Goal: Check status

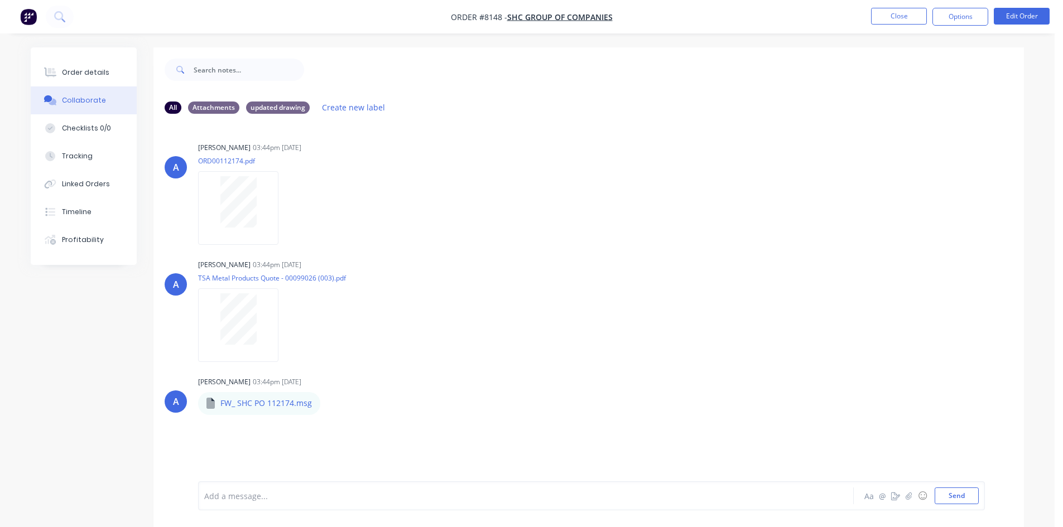
scroll to position [17, 0]
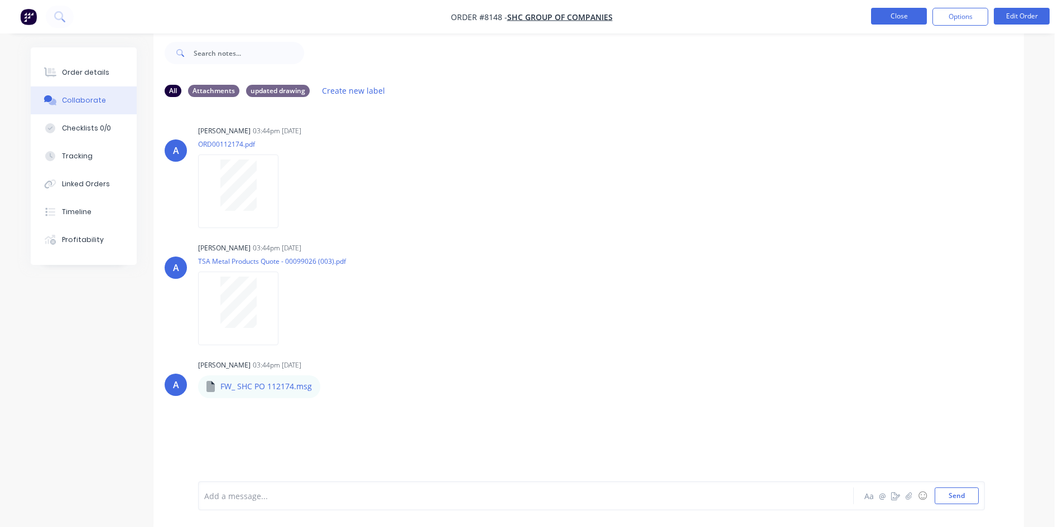
click at [897, 14] on button "Close" at bounding box center [899, 16] width 56 height 17
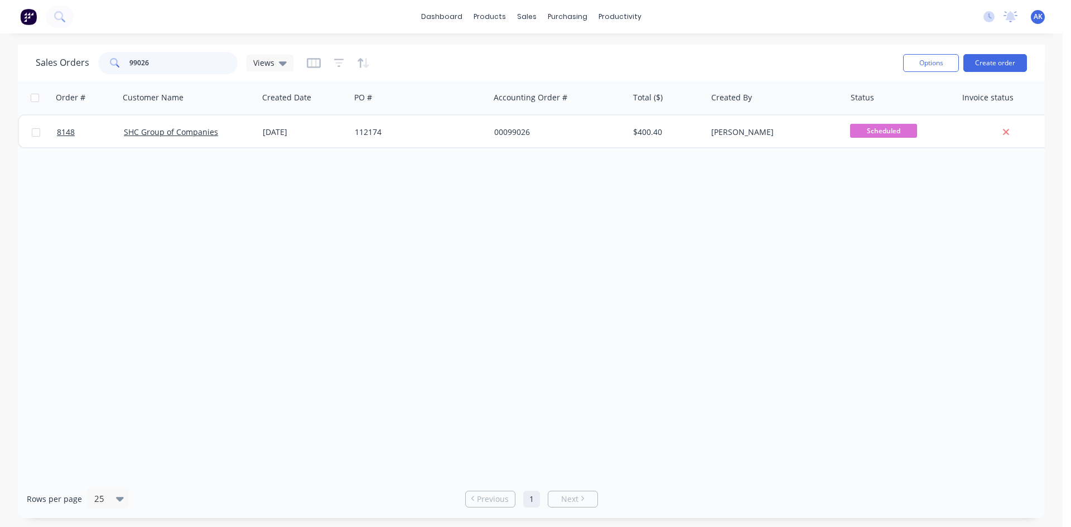
drag, startPoint x: 149, startPoint y: 65, endPoint x: 134, endPoint y: 64, distance: 15.1
click at [134, 64] on input "99026" at bounding box center [183, 63] width 109 height 22
type input "98924"
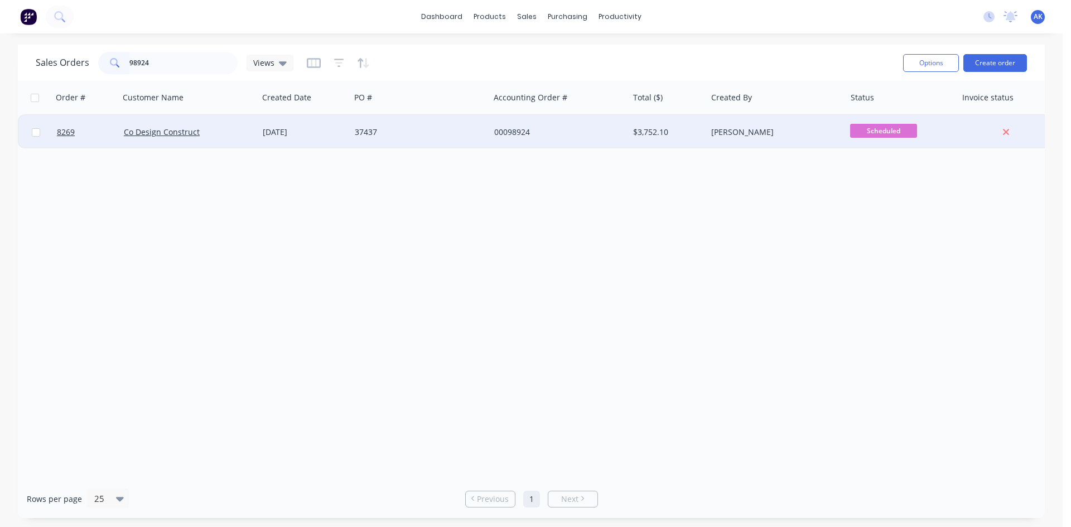
click at [322, 133] on div "[DATE]" at bounding box center [304, 132] width 83 height 11
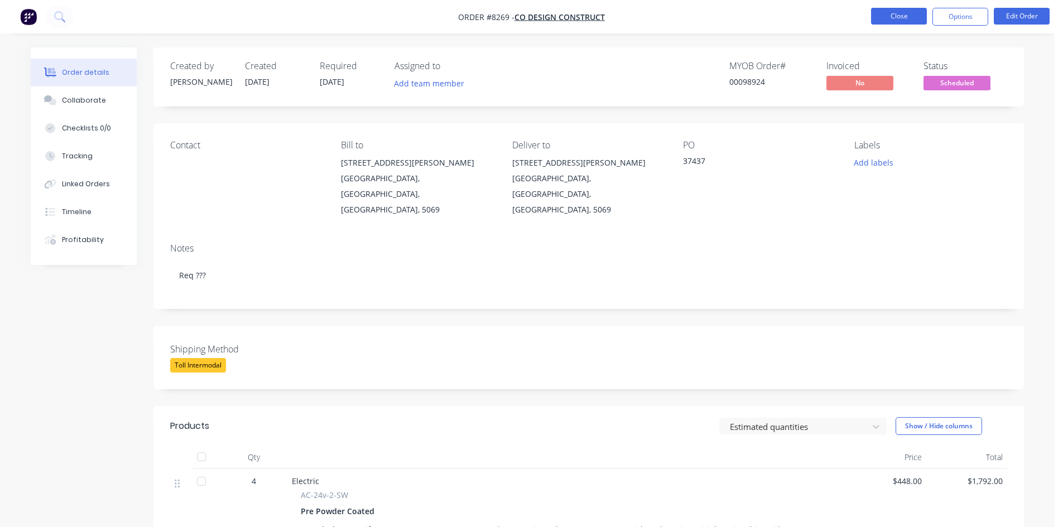
click at [913, 9] on button "Close" at bounding box center [899, 16] width 56 height 17
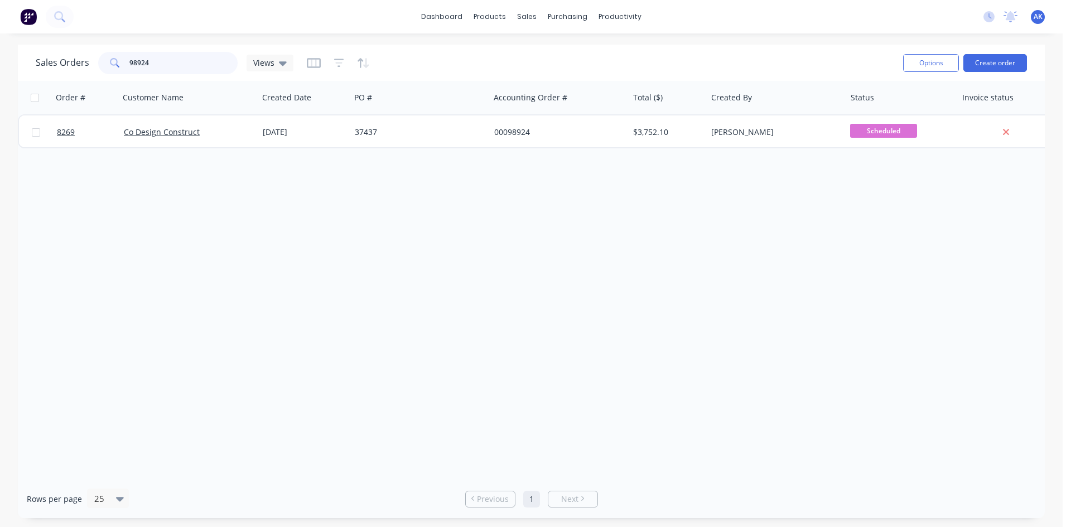
drag, startPoint x: 178, startPoint y: 65, endPoint x: 0, endPoint y: 62, distance: 178.0
click at [0, 62] on div "Sales Orders 98924 Views Options Create order Order # Customer Name Created Dat…" at bounding box center [531, 282] width 1063 height 474
type input "99136"
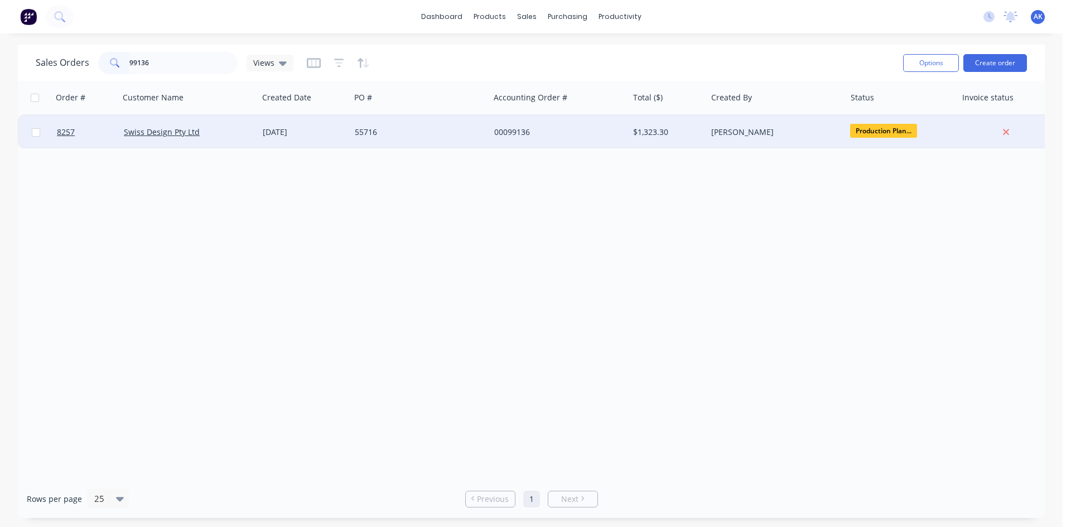
click at [390, 136] on div "55716" at bounding box center [417, 132] width 124 height 11
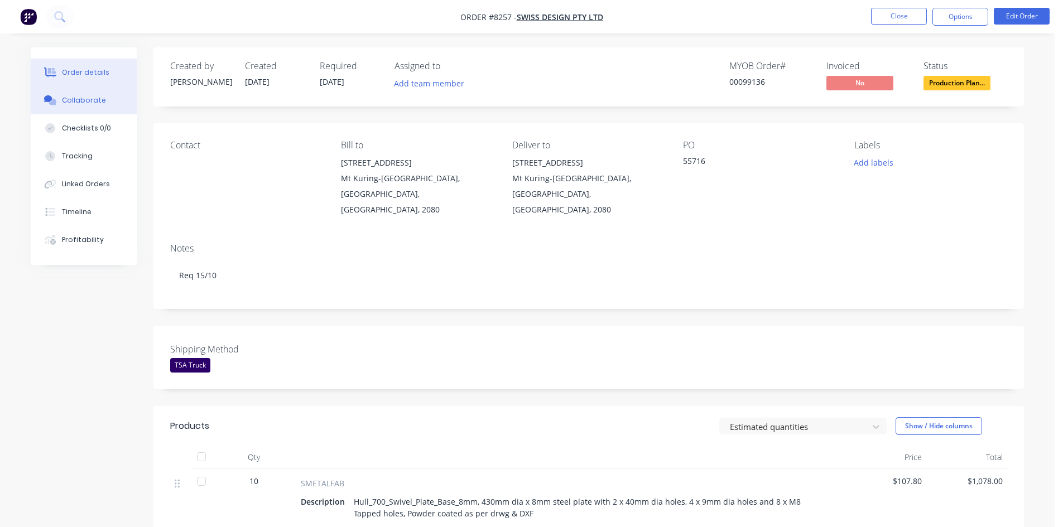
click at [105, 103] on button "Collaborate" at bounding box center [84, 100] width 106 height 28
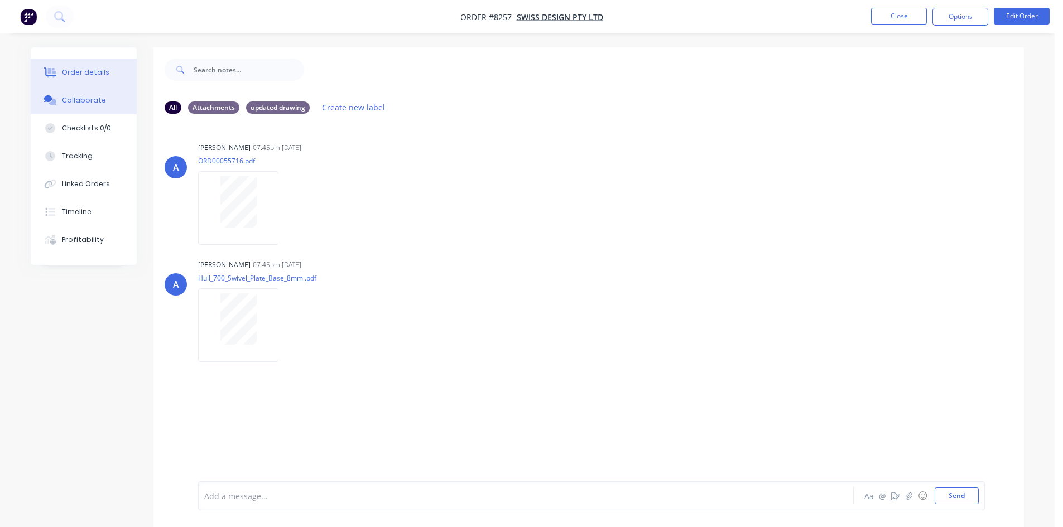
click at [66, 68] on div "Order details" at bounding box center [85, 72] width 47 height 10
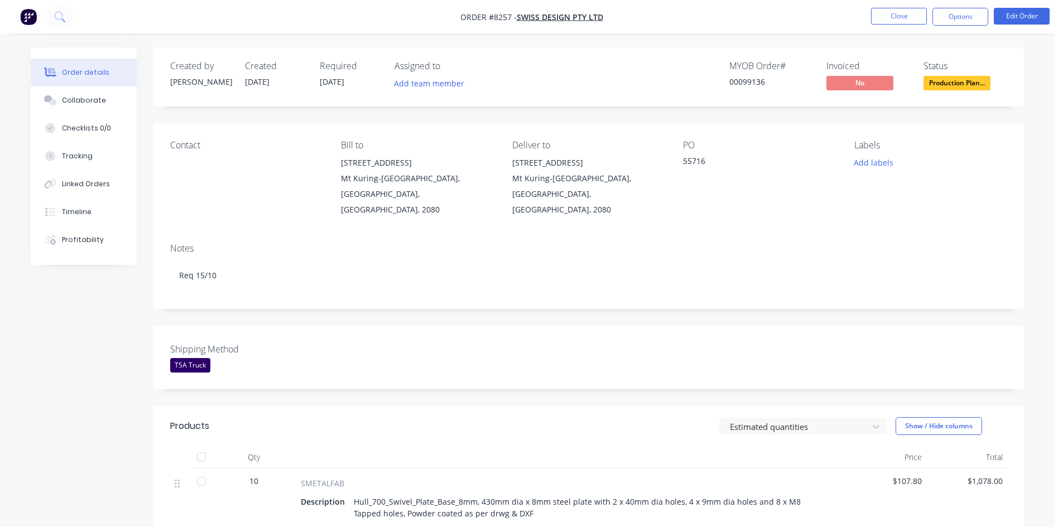
click at [964, 83] on span "Production Plan..." at bounding box center [956, 83] width 67 height 14
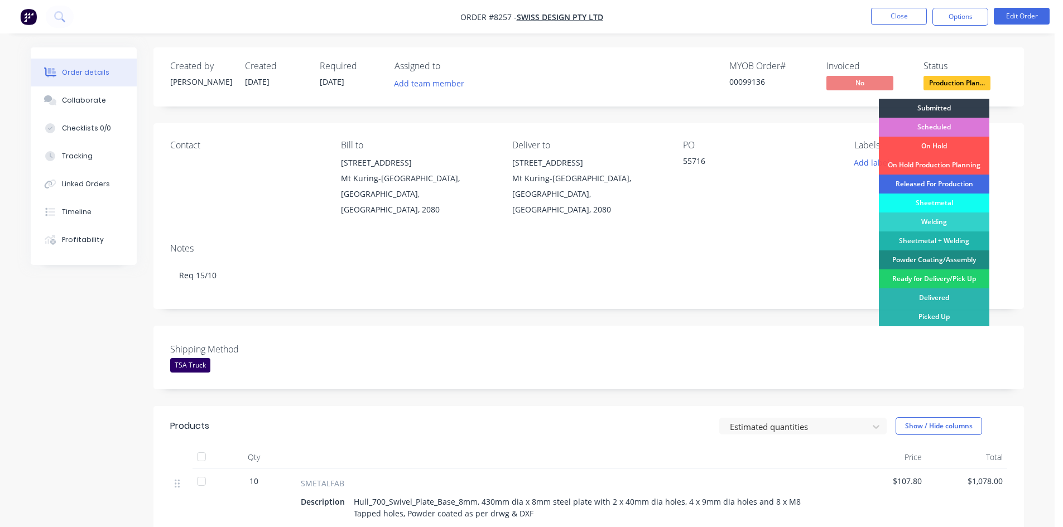
click at [932, 183] on div "Released For Production" at bounding box center [934, 184] width 110 height 19
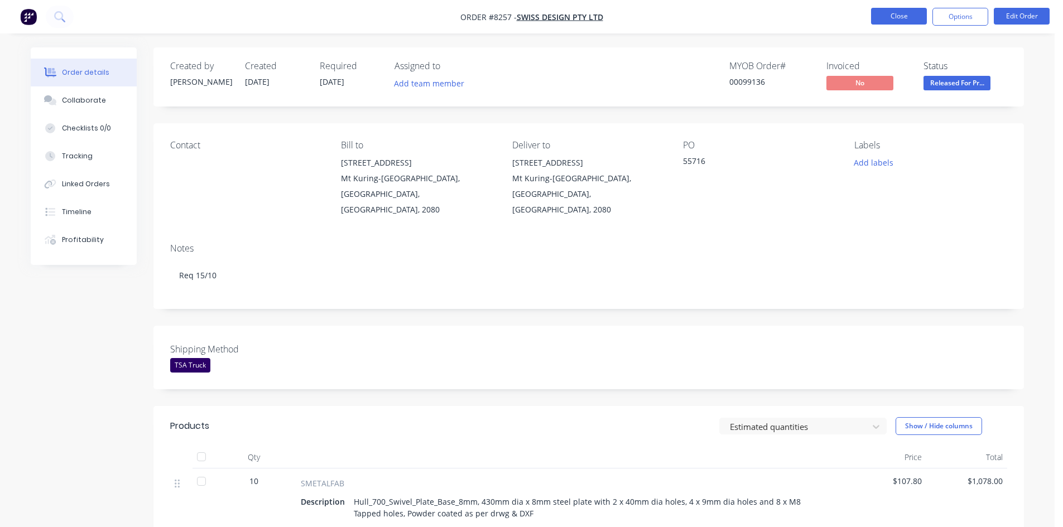
click at [904, 10] on button "Close" at bounding box center [899, 16] width 56 height 17
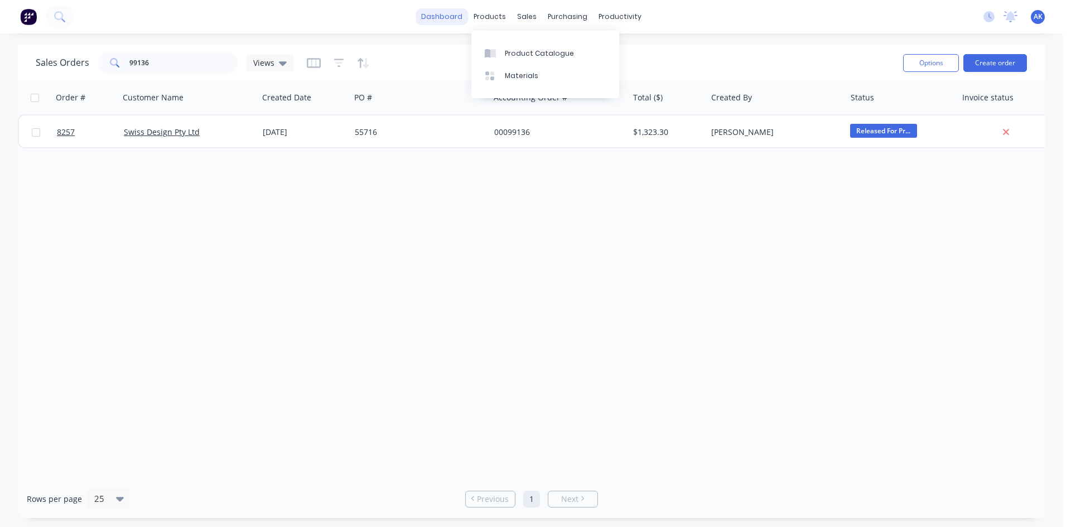
click at [459, 18] on link "dashboard" at bounding box center [442, 16] width 52 height 17
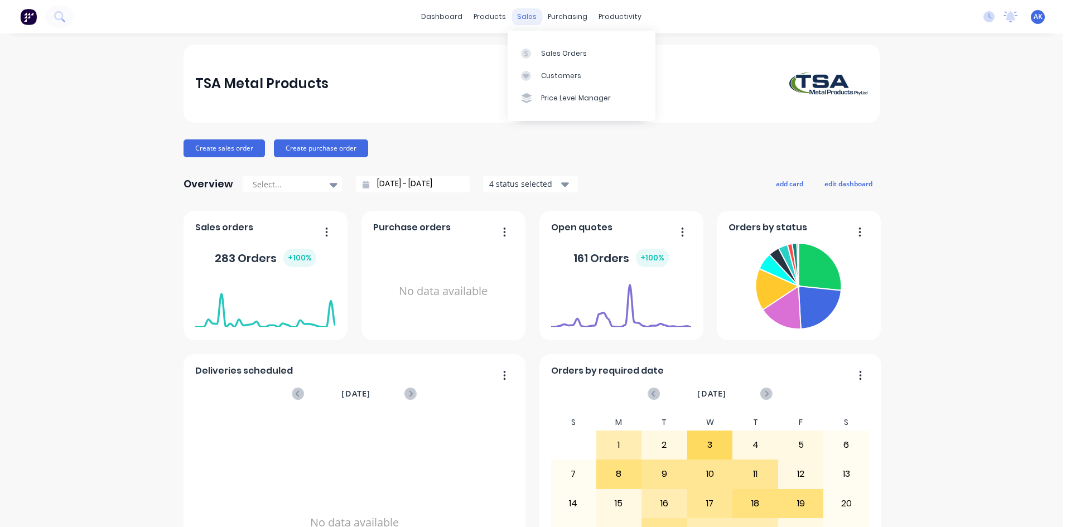
click at [521, 16] on div "sales" at bounding box center [527, 16] width 31 height 17
click at [553, 59] on link "Sales Orders" at bounding box center [582, 53] width 148 height 22
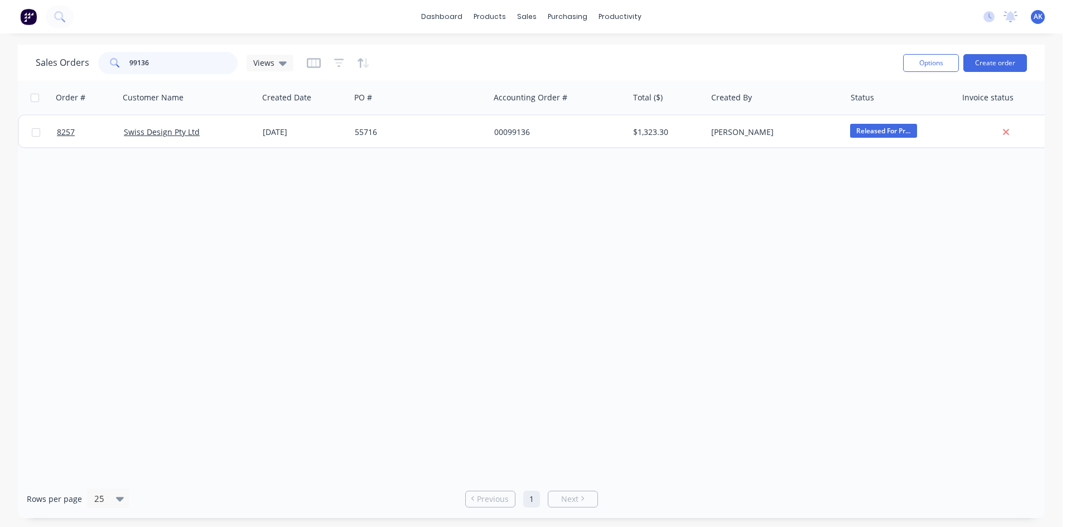
drag, startPoint x: 149, startPoint y: 58, endPoint x: 132, endPoint y: 75, distance: 23.7
click at [132, 75] on div "Sales Orders 99136 Views" at bounding box center [465, 62] width 858 height 27
type input "98986"
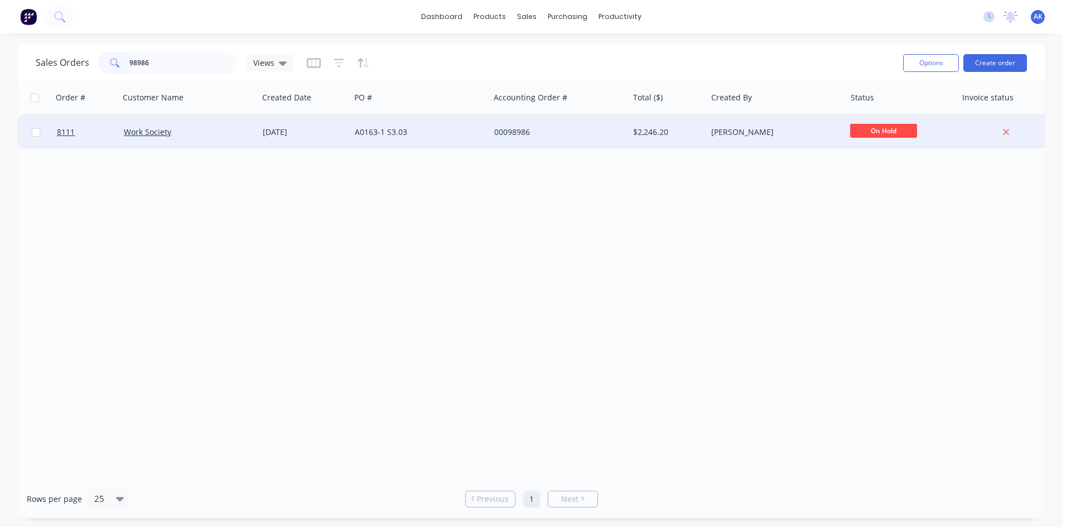
click at [336, 129] on div "[DATE]" at bounding box center [304, 132] width 83 height 11
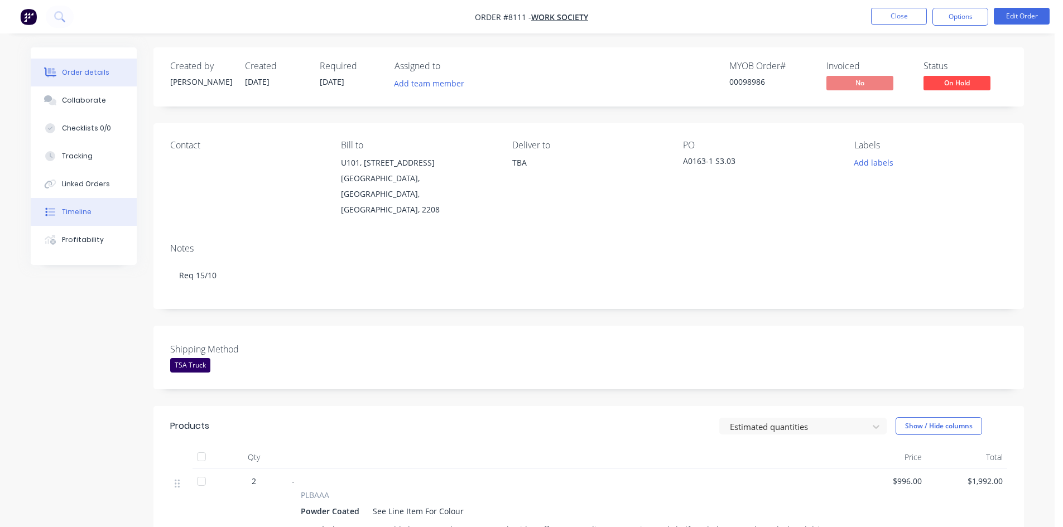
click at [93, 211] on button "Timeline" at bounding box center [84, 212] width 106 height 28
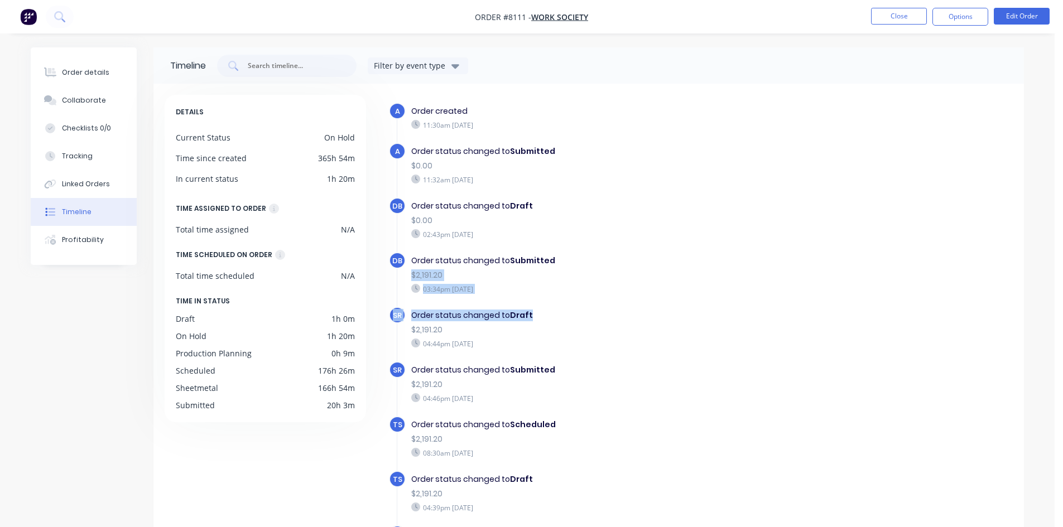
drag, startPoint x: 1003, startPoint y: 260, endPoint x: 998, endPoint y: 313, distance: 53.3
click at [89, 73] on div "Order details" at bounding box center [85, 72] width 47 height 10
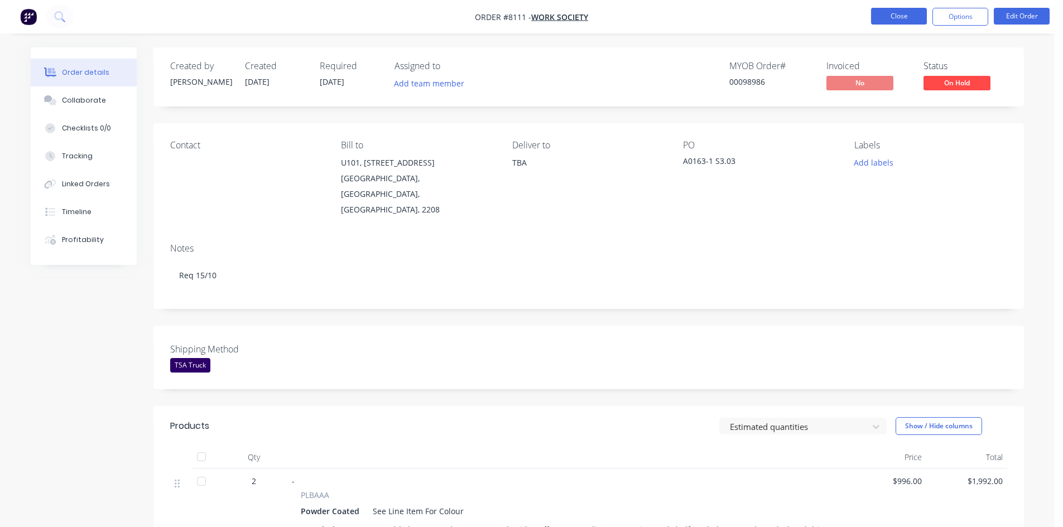
drag, startPoint x: 892, startPoint y: 7, endPoint x: 887, endPoint y: 11, distance: 6.8
click at [892, 7] on nav "Order #8111 - Work Society Close Options Edit Order" at bounding box center [531, 16] width 1063 height 33
click at [899, 9] on button "Close" at bounding box center [899, 16] width 56 height 17
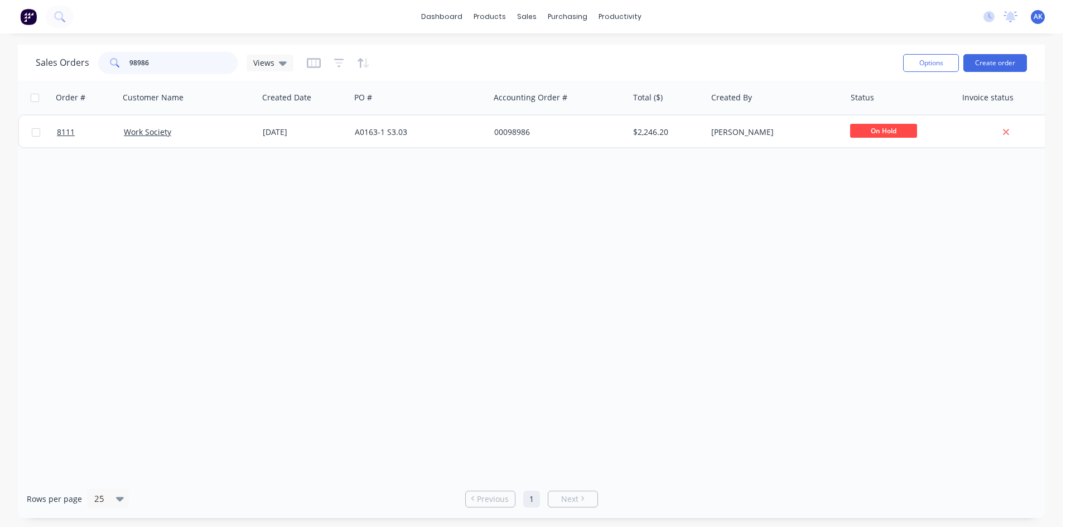
drag, startPoint x: 156, startPoint y: 64, endPoint x: 132, endPoint y: 62, distance: 24.0
click at [132, 62] on input "98986" at bounding box center [183, 63] width 109 height 22
type input "99026"
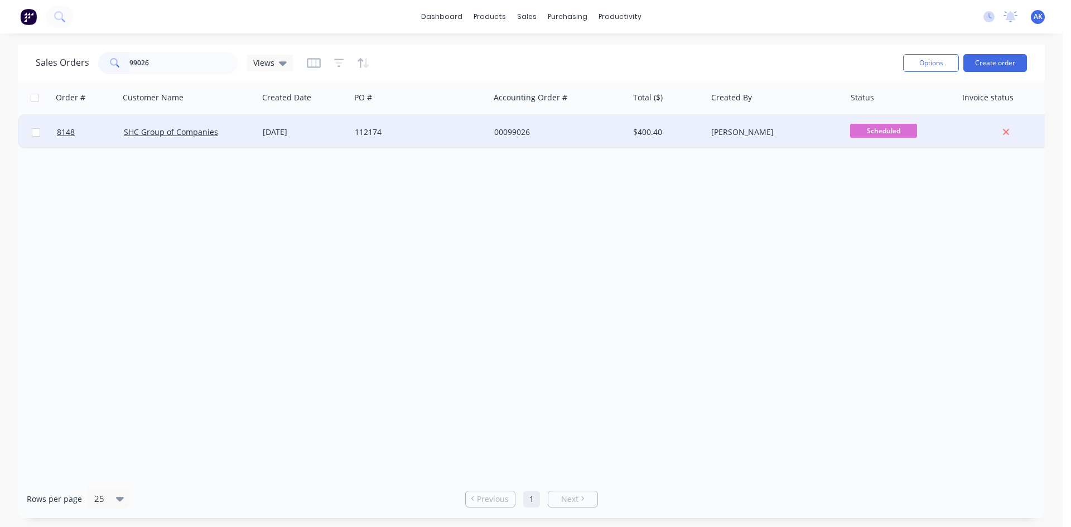
click at [285, 131] on div "[DATE]" at bounding box center [304, 132] width 83 height 11
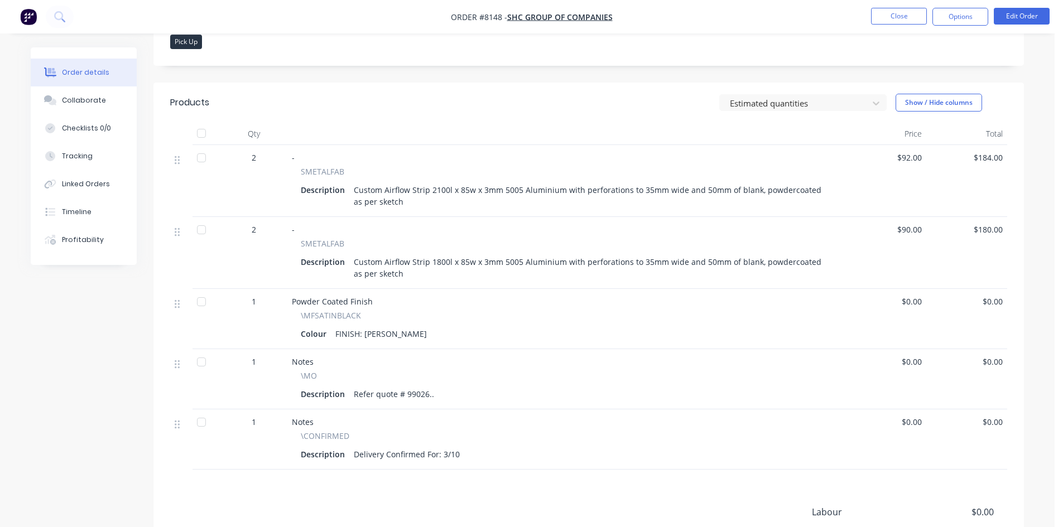
scroll to position [313, 0]
